Goal: Task Accomplishment & Management: Manage account settings

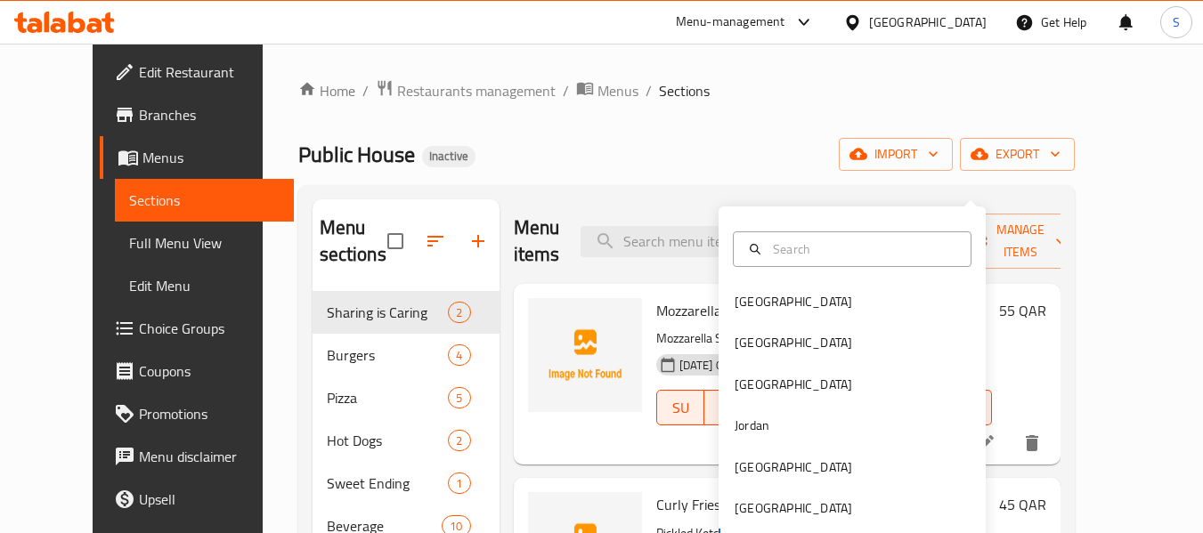
scroll to position [160, 0]
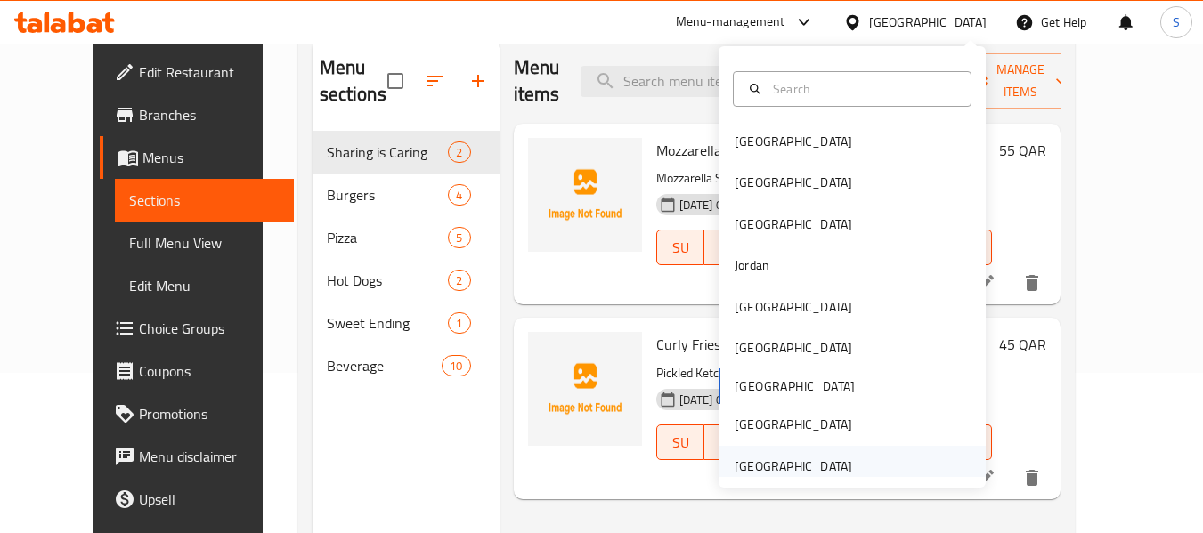
click at [787, 466] on div "[GEOGRAPHIC_DATA]" at bounding box center [793, 467] width 118 height 20
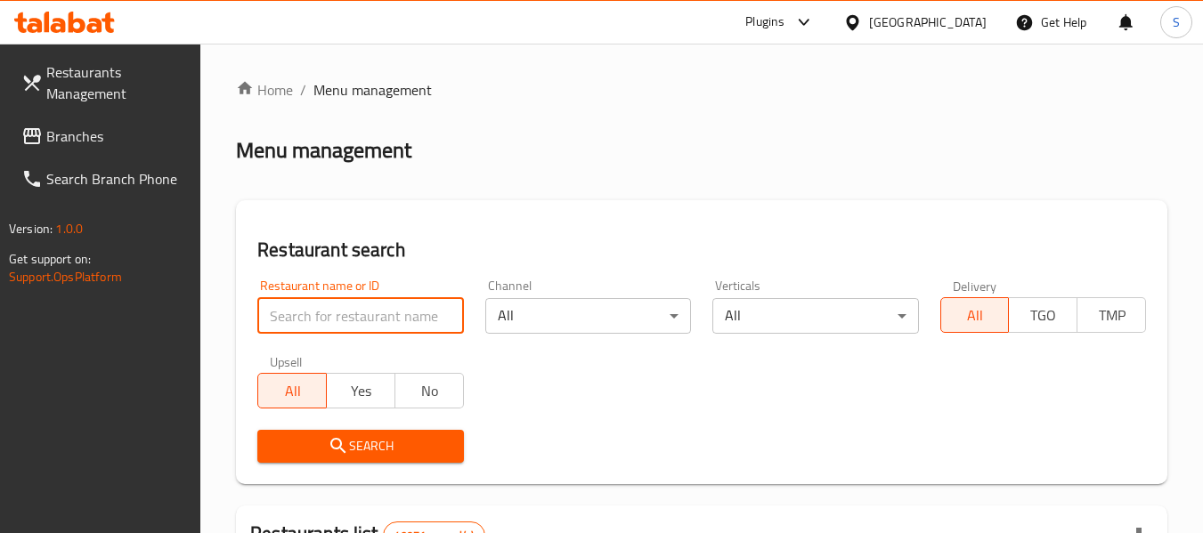
click at [374, 312] on input "search" at bounding box center [360, 316] width 206 height 36
paste input "704997"
type input "704997"
click button "Search" at bounding box center [360, 446] width 206 height 33
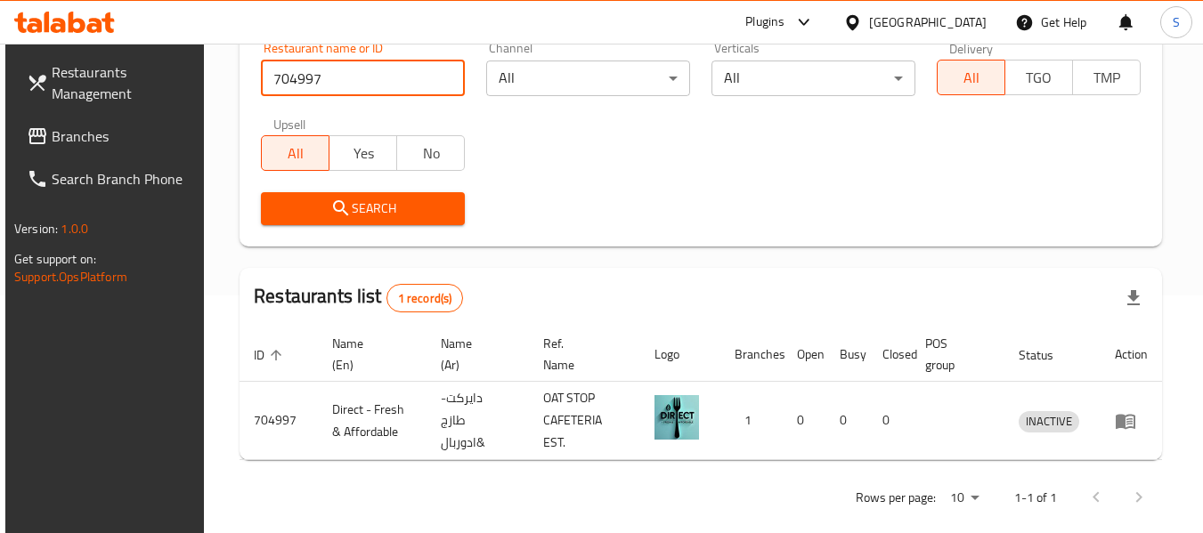
scroll to position [239, 0]
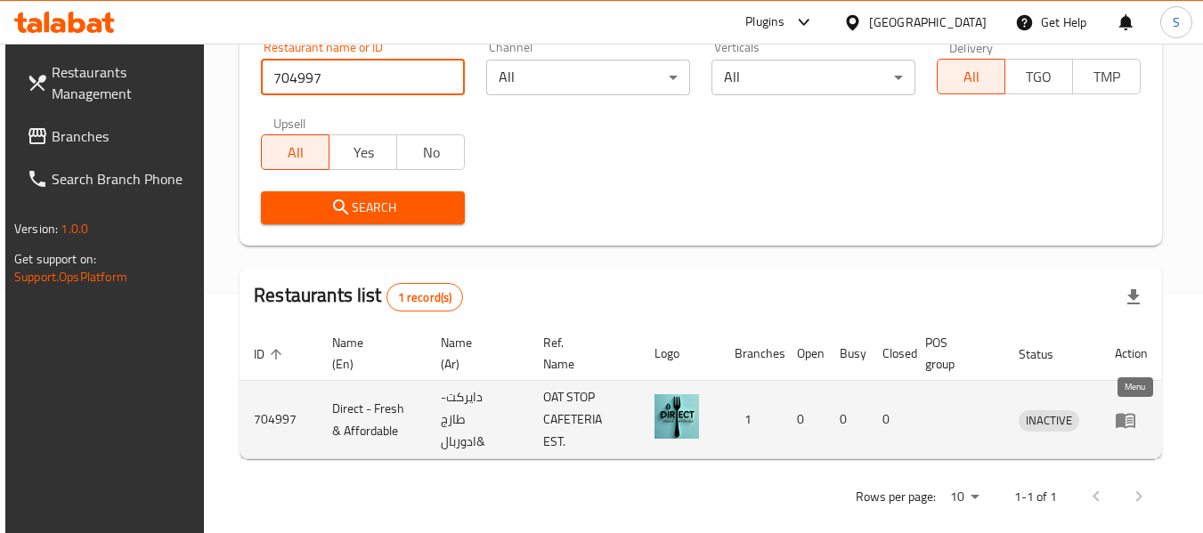
click at [1124, 421] on icon "enhanced table" at bounding box center [1125, 420] width 20 height 15
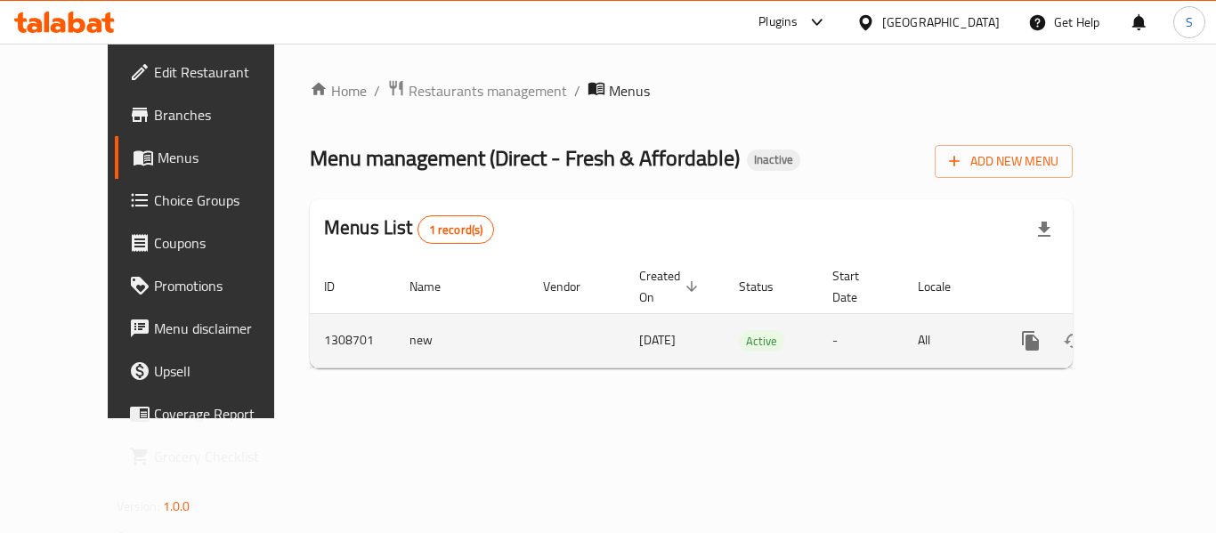
click at [1148, 330] on icon "enhanced table" at bounding box center [1158, 340] width 21 height 21
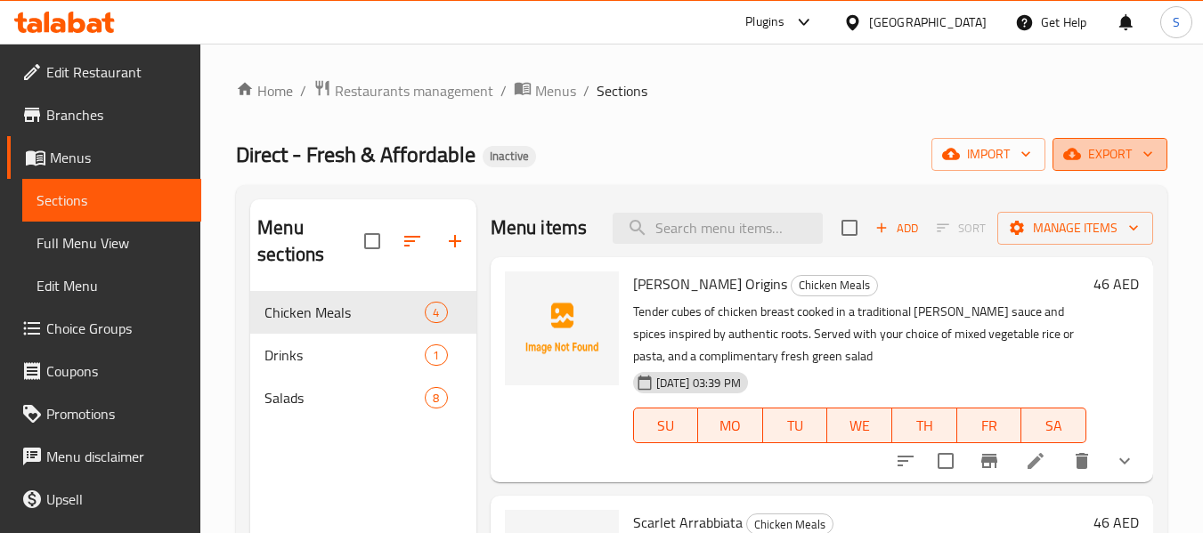
click at [1114, 151] on span "export" at bounding box center [1109, 154] width 86 height 22
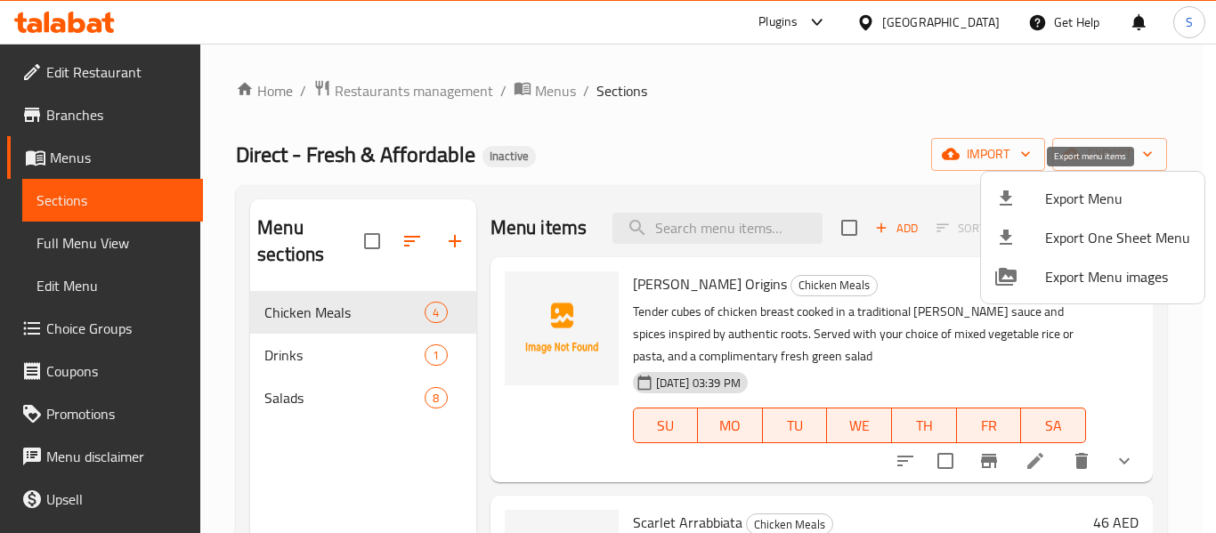
click at [1072, 195] on span "Export Menu" at bounding box center [1117, 198] width 145 height 21
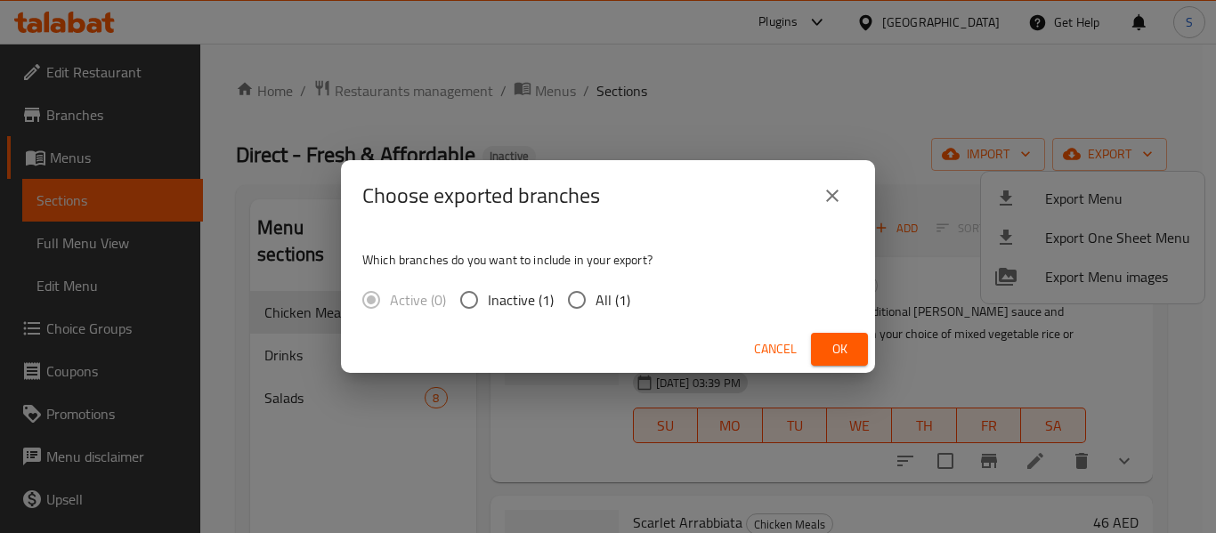
click at [589, 299] on input "All (1)" at bounding box center [576, 299] width 37 height 37
radio input "true"
click at [829, 346] on span "Ok" at bounding box center [839, 349] width 28 height 22
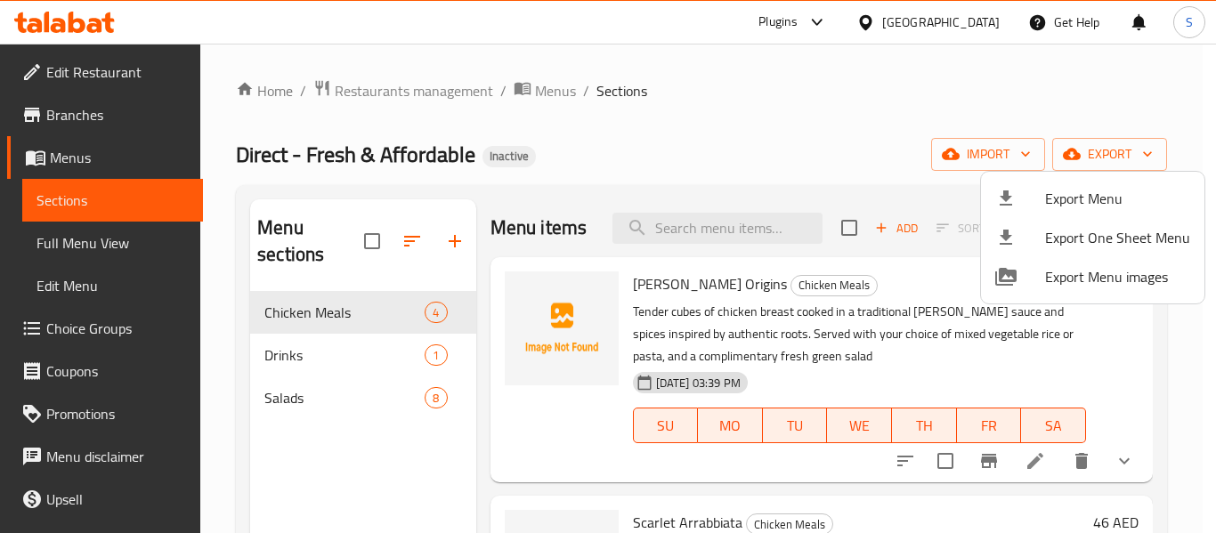
click at [105, 74] on div at bounding box center [608, 266] width 1216 height 533
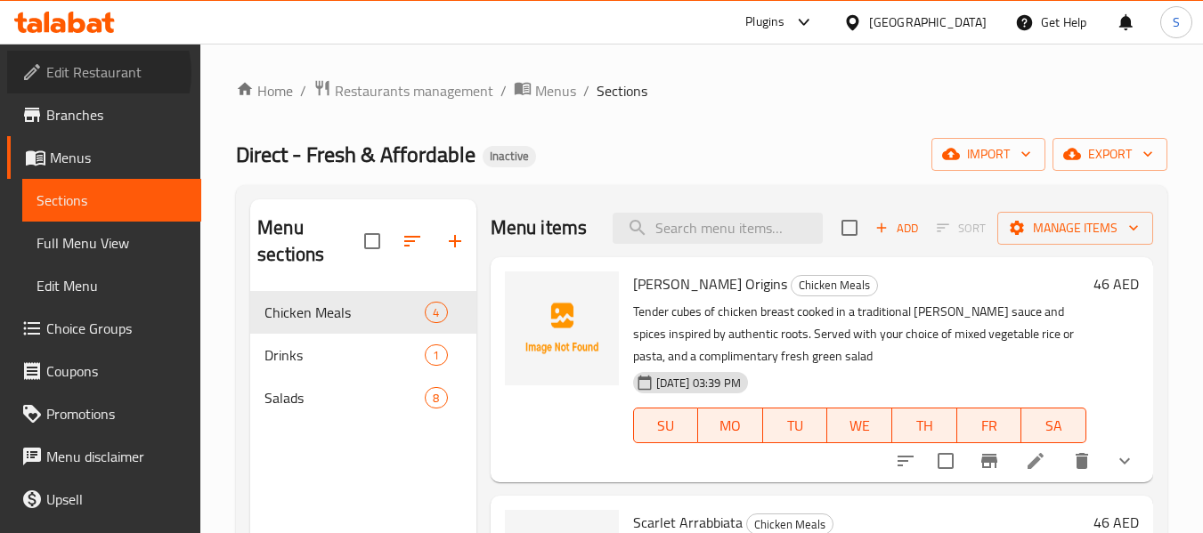
click at [90, 73] on span "Edit Restaurant" at bounding box center [116, 71] width 141 height 21
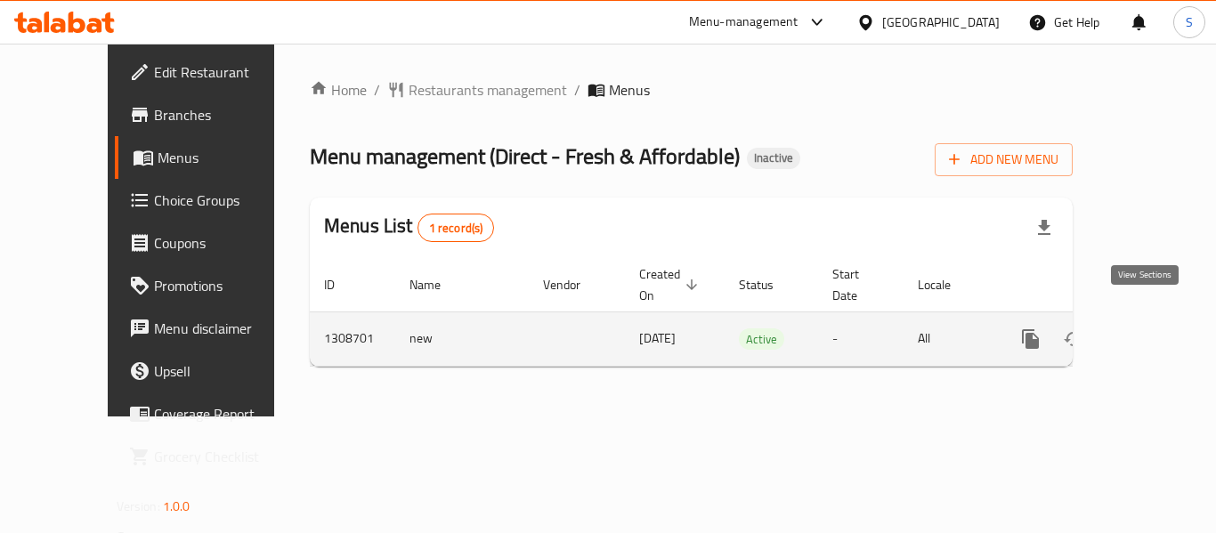
click at [1150, 328] on icon "enhanced table" at bounding box center [1158, 338] width 21 height 21
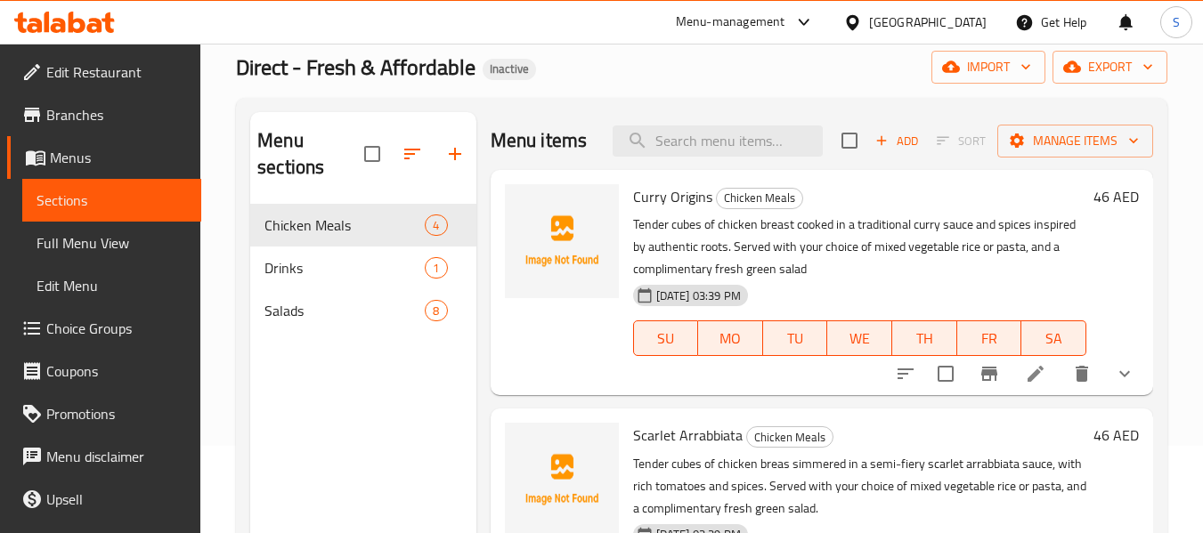
scroll to position [178, 0]
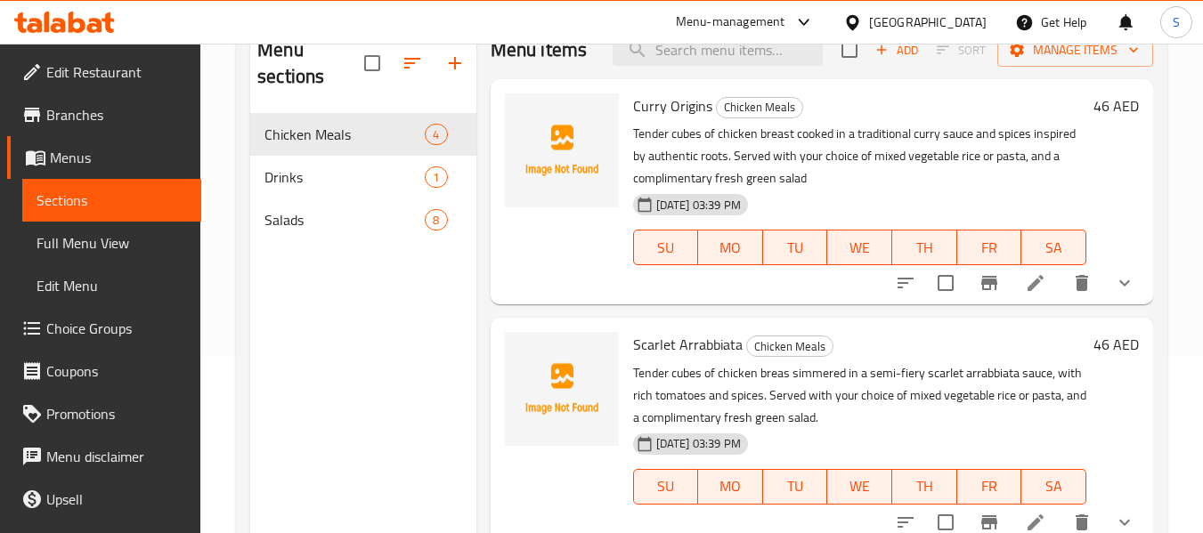
click at [145, 244] on span "Full Menu View" at bounding box center [111, 242] width 150 height 21
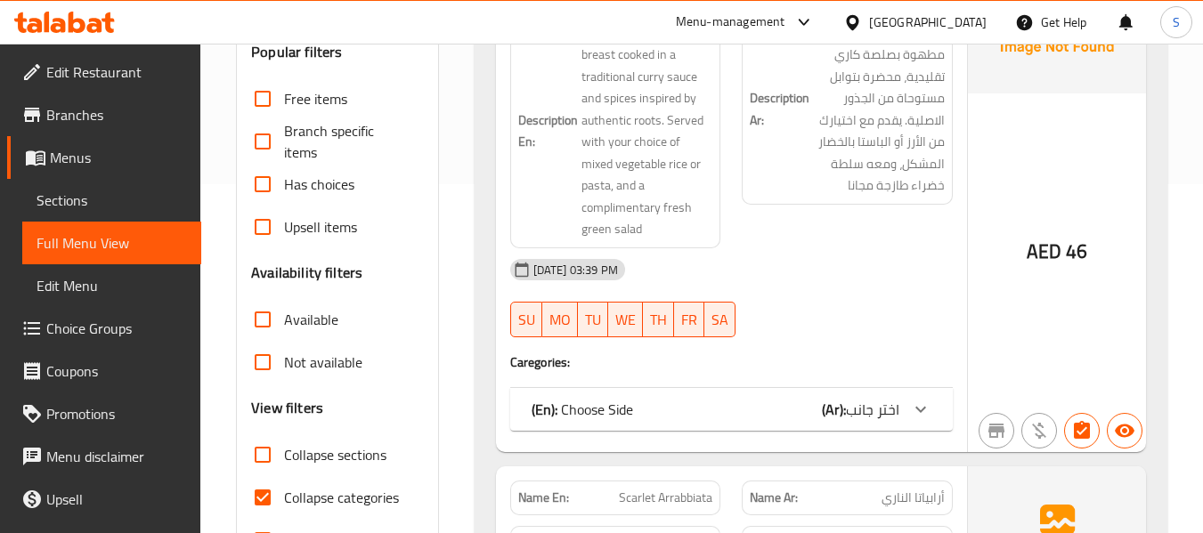
scroll to position [356, 0]
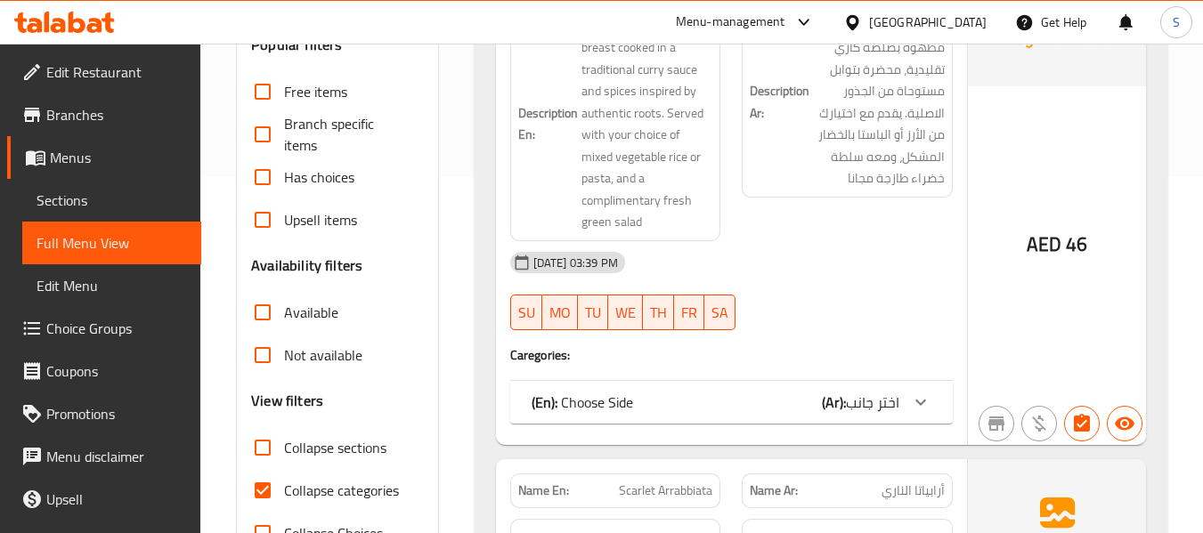
click at [333, 498] on span "Collapse categories" at bounding box center [341, 490] width 115 height 21
click at [284, 498] on input "Collapse categories" at bounding box center [262, 490] width 43 height 43
checkbox input "false"
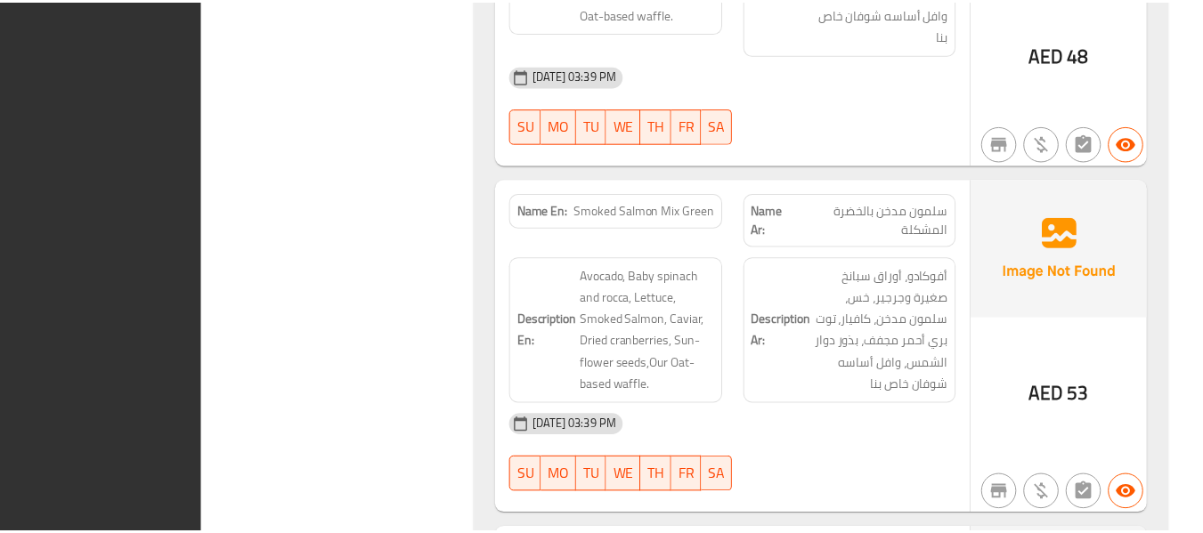
scroll to position [5501, 0]
